Goal: Communication & Community: Answer question/provide support

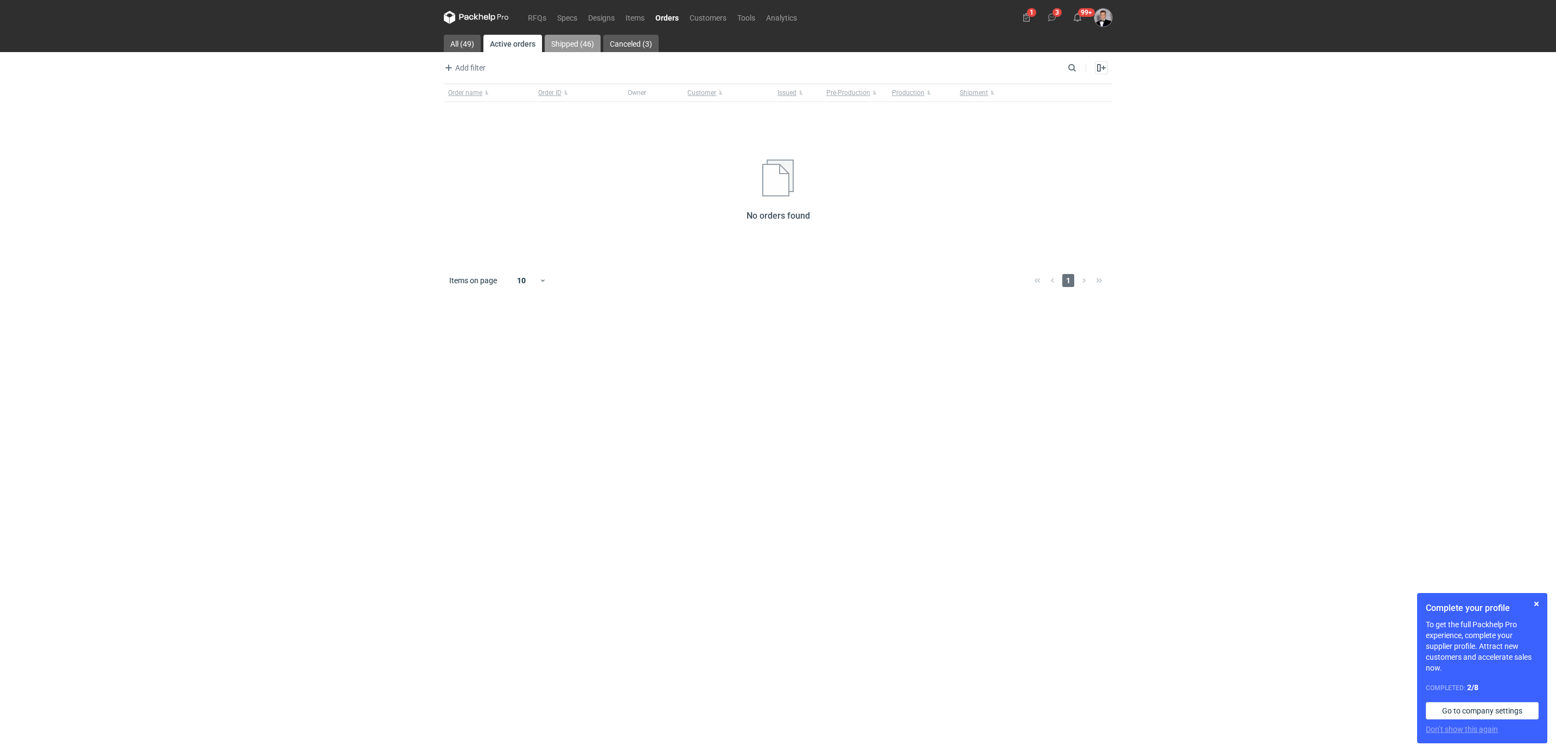
click at [582, 42] on link "Shipped (46)" at bounding box center [573, 43] width 56 height 17
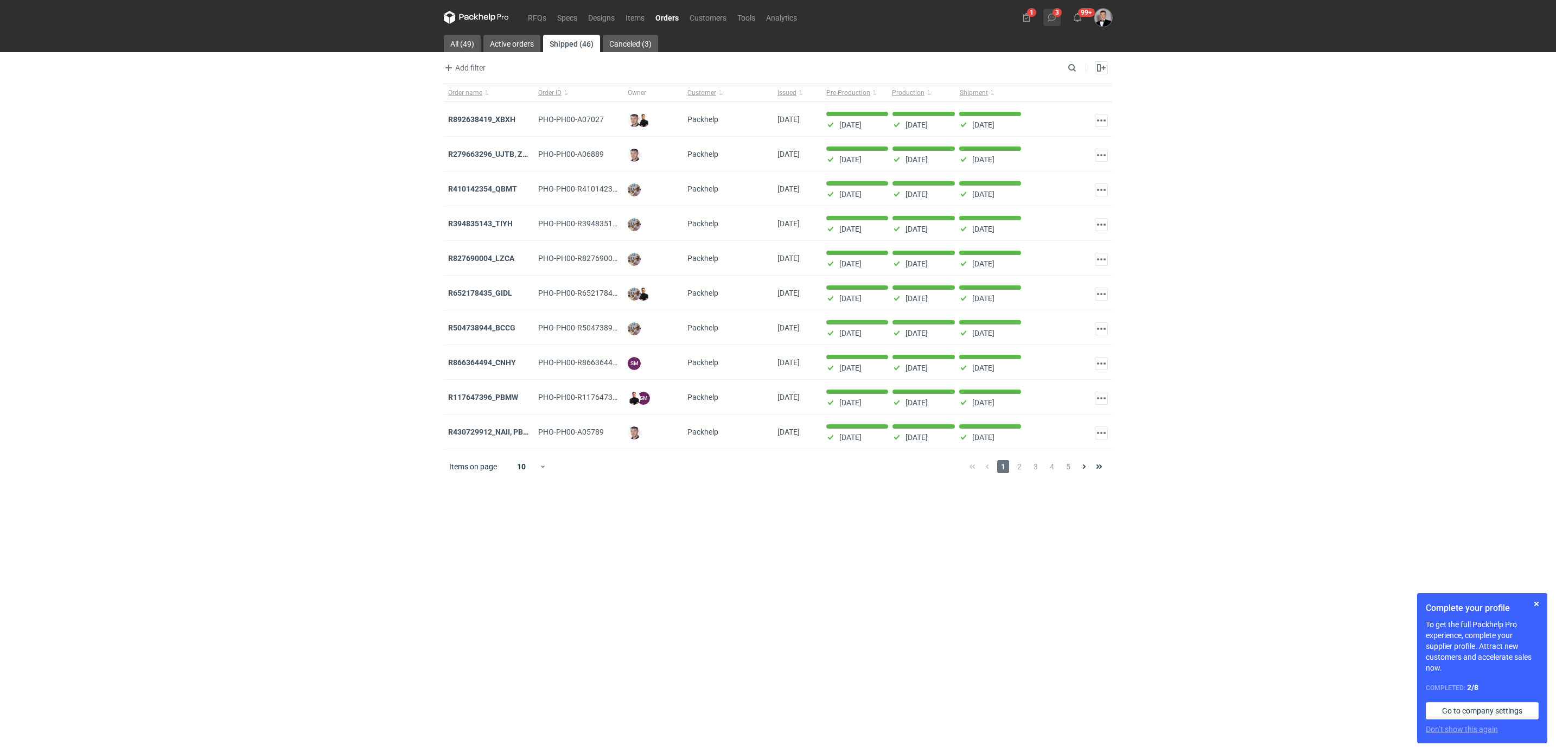
click at [1044, 16] on button "3" at bounding box center [1052, 17] width 17 height 17
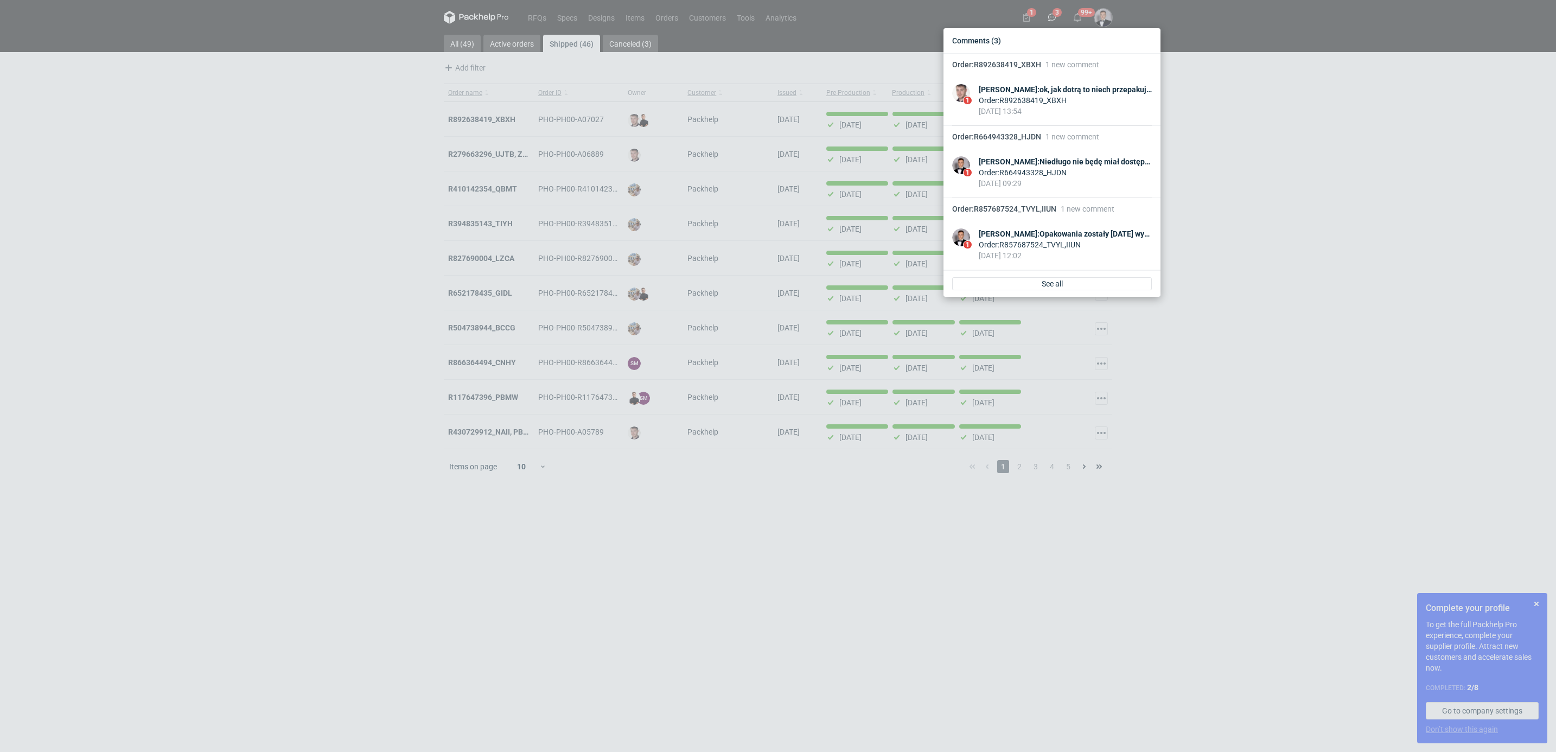
click at [1317, 144] on div "Comments (3) Order : R892638419_XBXH 1 new comment 1 [PERSON_NAME] : ok, jak do…" at bounding box center [778, 376] width 1556 height 752
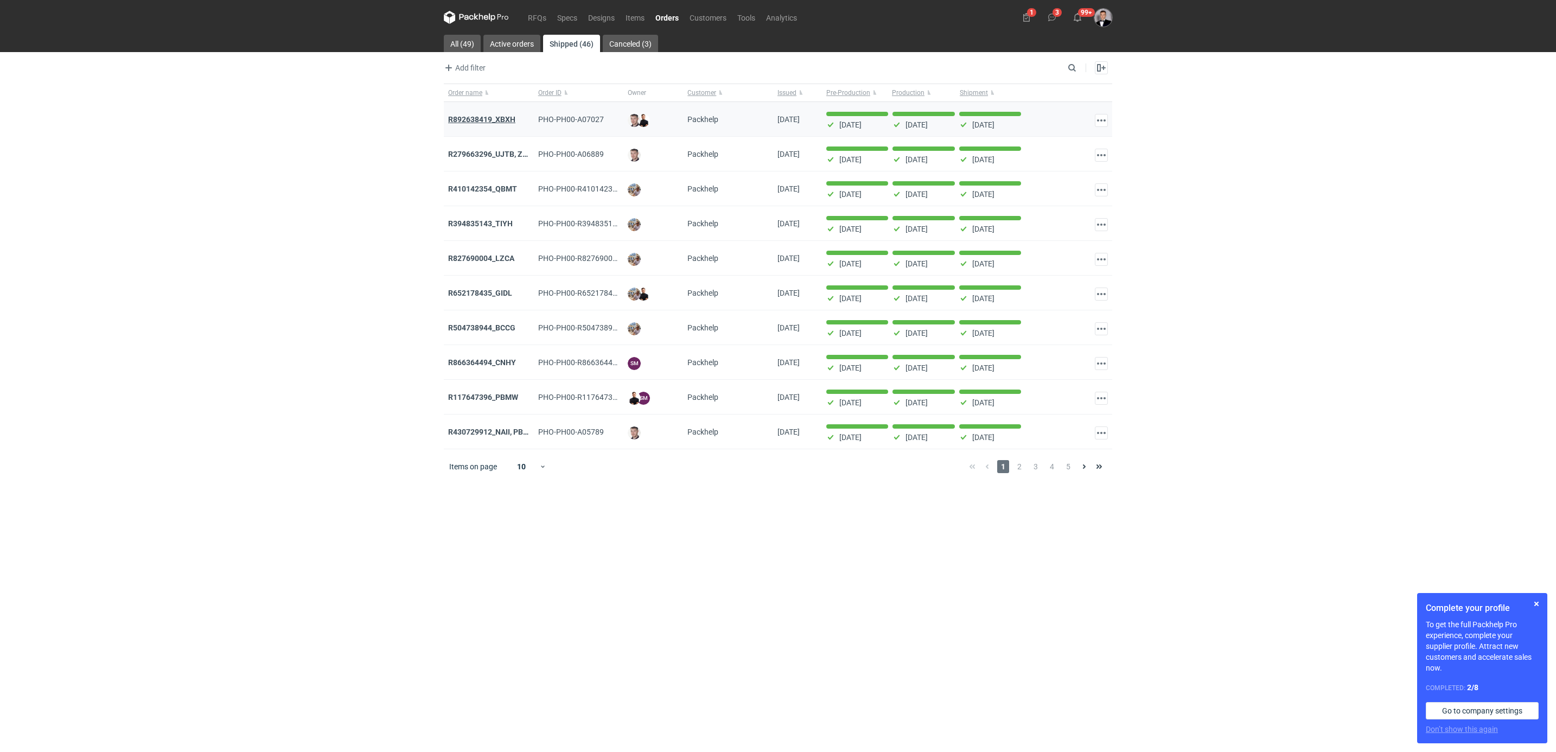
click at [503, 122] on strong "R892638419_XBXH" at bounding box center [481, 119] width 67 height 9
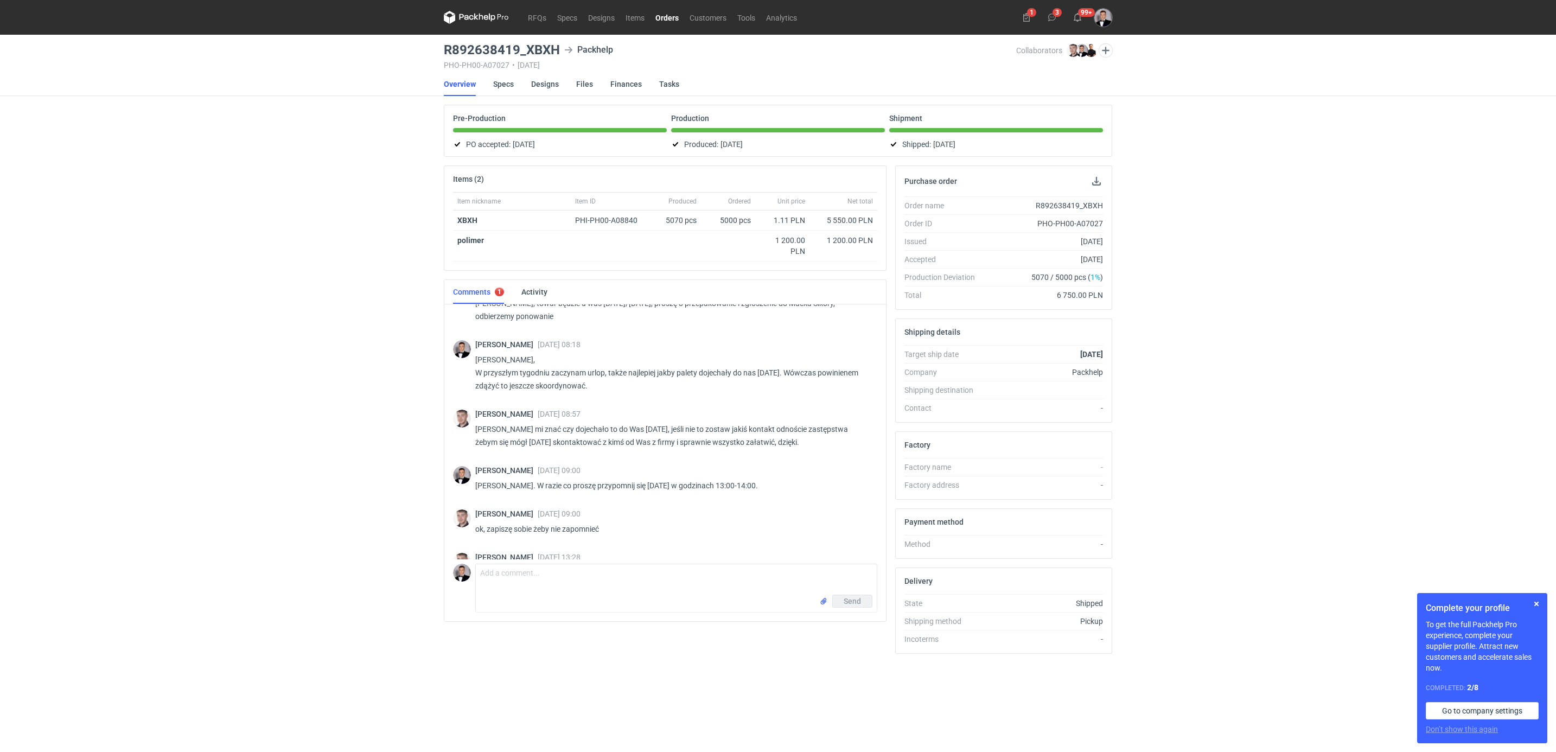
scroll to position [795, 0]
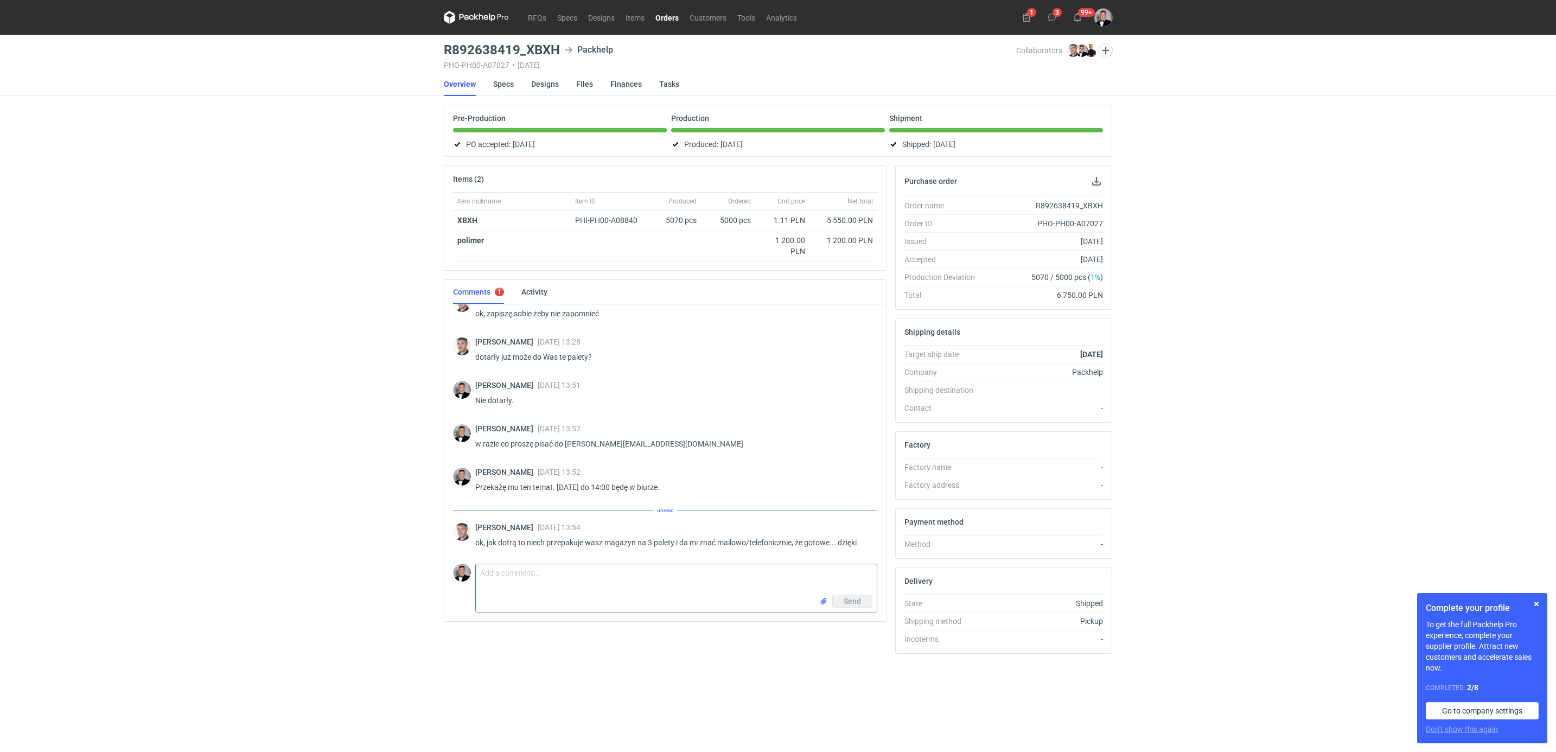
click at [613, 582] on textarea "Comment message" at bounding box center [676, 579] width 401 height 30
type textarea "Z"
click at [519, 588] on textarea "Cześć, Wygląda" at bounding box center [676, 579] width 401 height 30
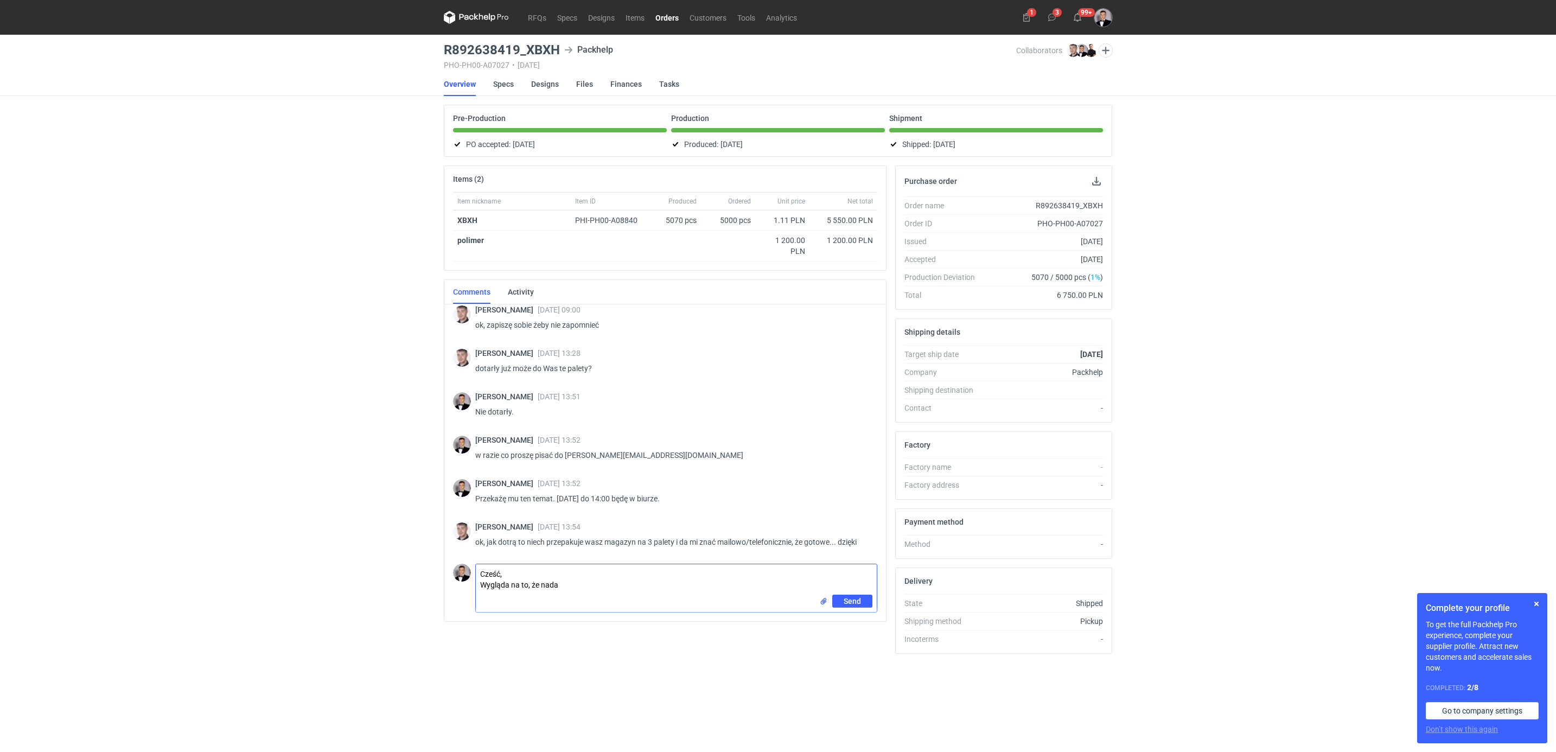
click at [586, 584] on textarea "Cześć, Wygląda na to, że nada" at bounding box center [676, 579] width 401 height 30
type textarea "Cześć, Wygląda na to, że [DATE] nic nie przyjechało."
click at [849, 604] on span "Send" at bounding box center [852, 601] width 17 height 8
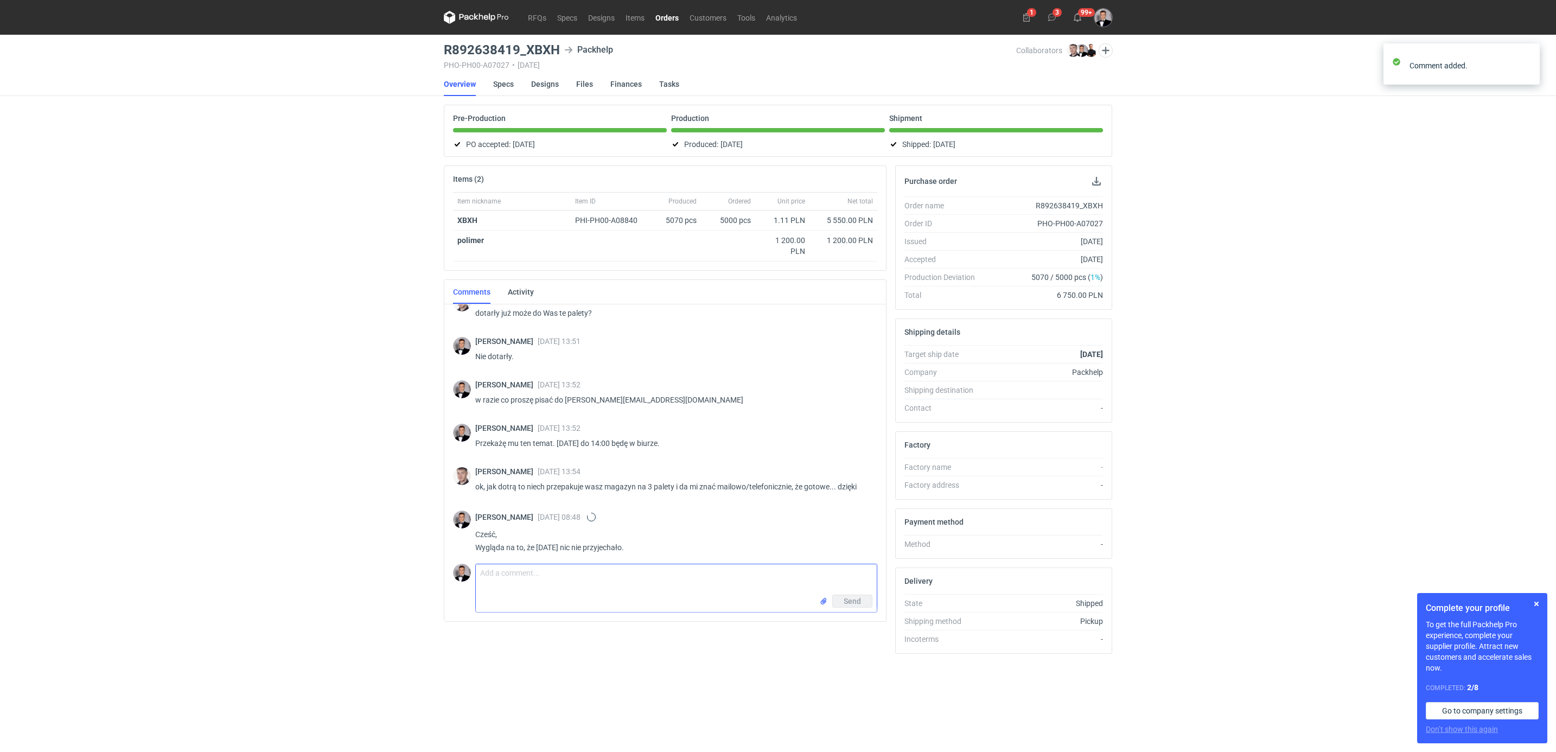
scroll to position [844, 0]
click at [341, 378] on div "RFQs Specs Designs Items Orders Customers Tools Analytics 1 3 99+ [PERSON_NAME]…" at bounding box center [778, 376] width 1556 height 752
